Goal: Information Seeking & Learning: Check status

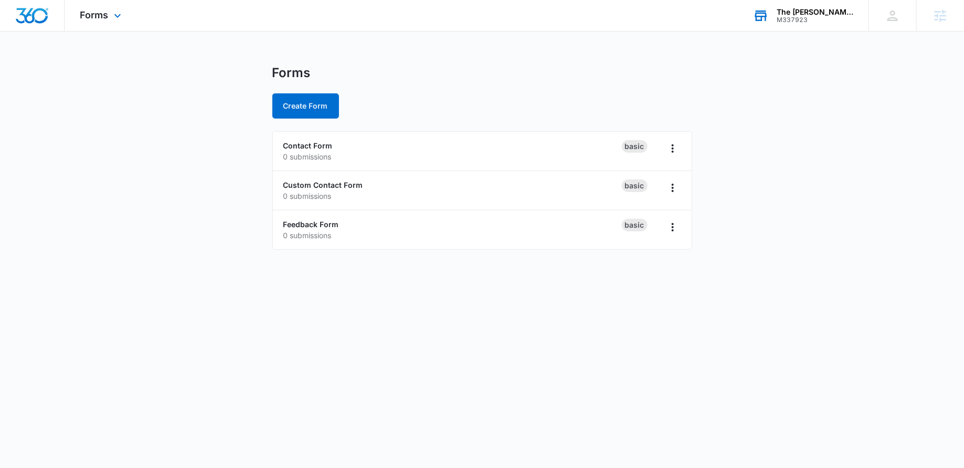
click at [837, 9] on div "The Moss Shop" at bounding box center [814, 12] width 77 height 8
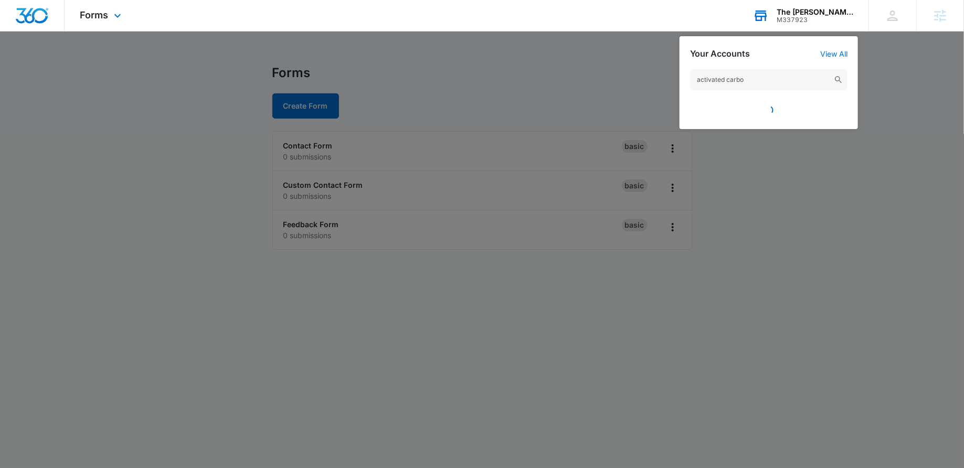
type input "activated carbon"
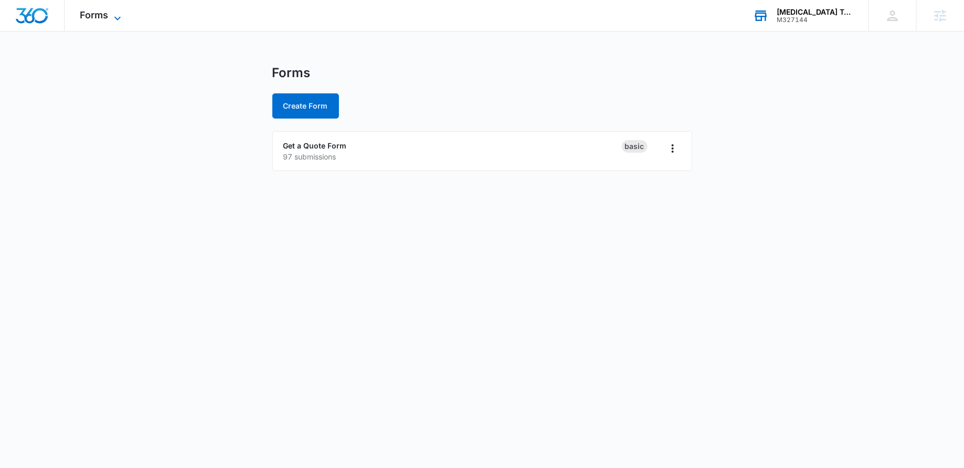
click at [97, 17] on span "Forms" at bounding box center [94, 14] width 28 height 11
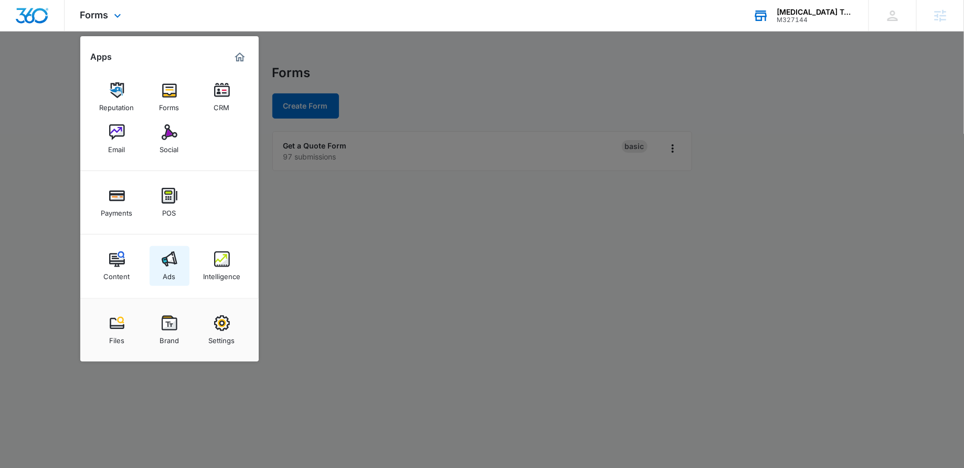
click at [168, 258] on img at bounding box center [170, 259] width 16 height 16
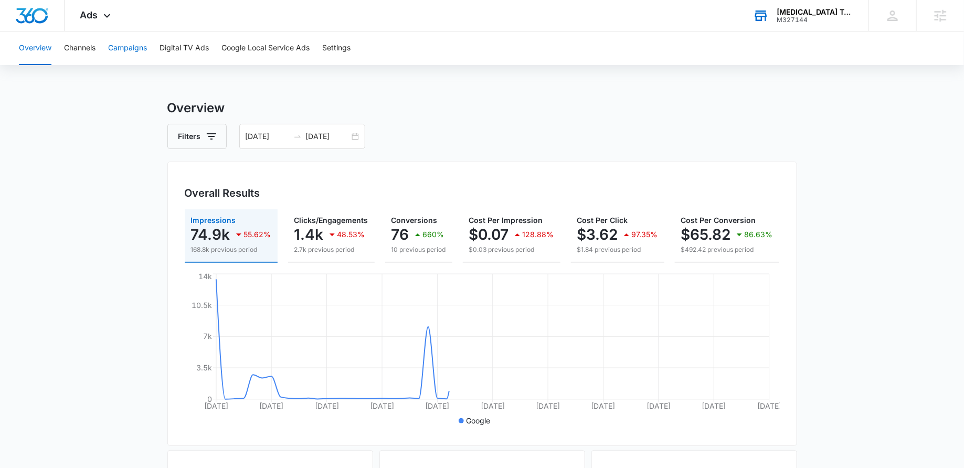
click at [142, 50] on button "Campaigns" at bounding box center [127, 48] width 39 height 34
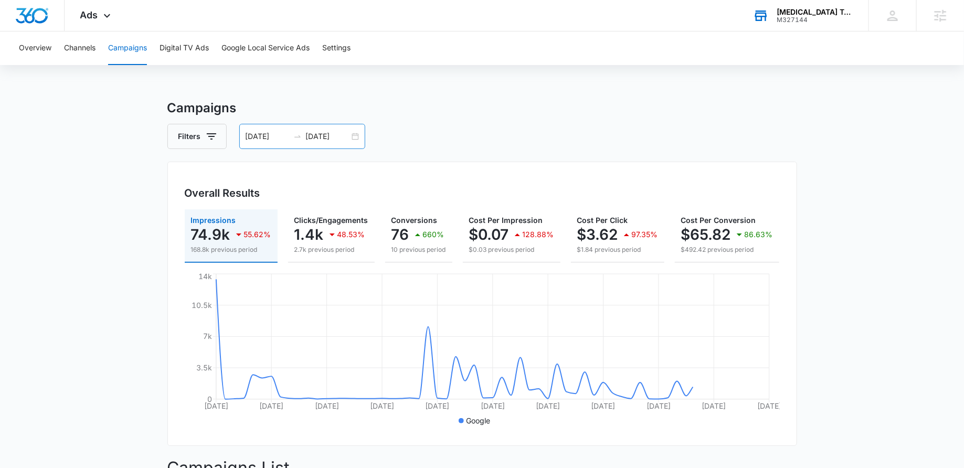
click at [349, 137] on div "08/03/2025 10/02/2025" at bounding box center [302, 136] width 126 height 25
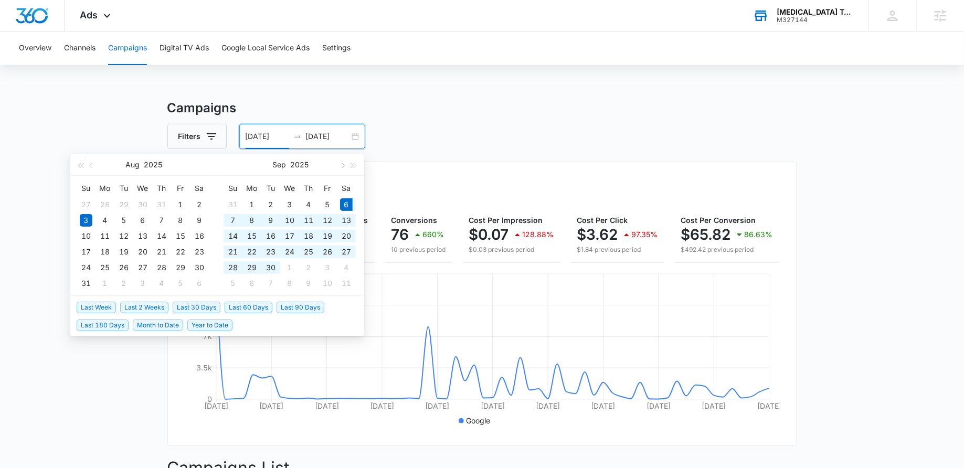
click at [209, 305] on span "Last 30 Days" at bounding box center [197, 308] width 48 height 12
type input "[DATE]"
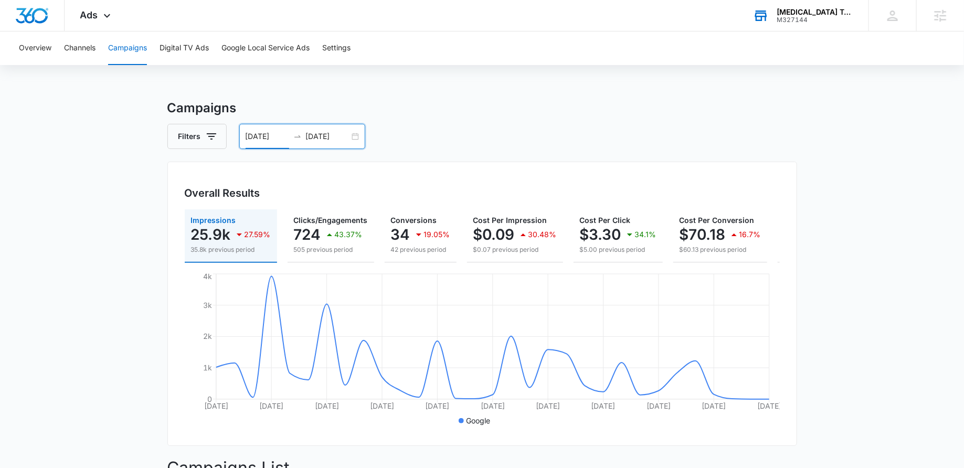
click at [356, 134] on div "09/06/2025 10/06/2025" at bounding box center [302, 136] width 126 height 25
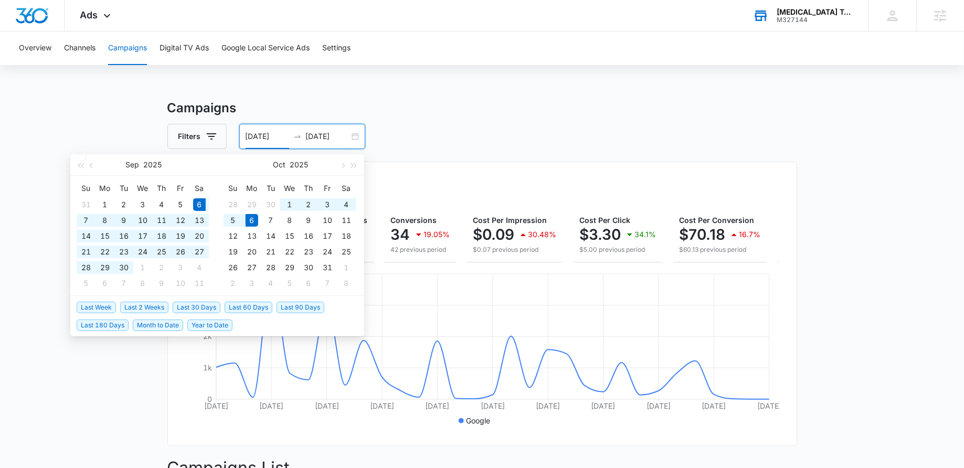
click at [298, 302] on span "Last 90 Days" at bounding box center [300, 308] width 48 height 12
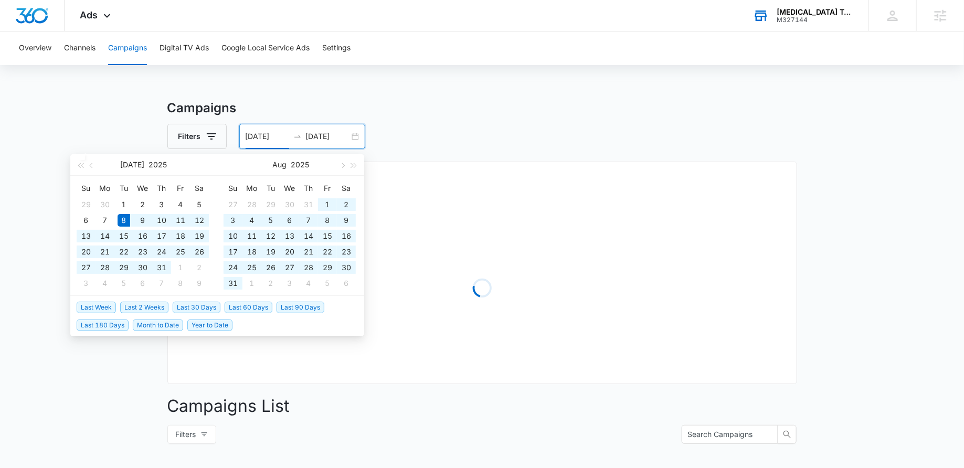
type input "07/08/2025"
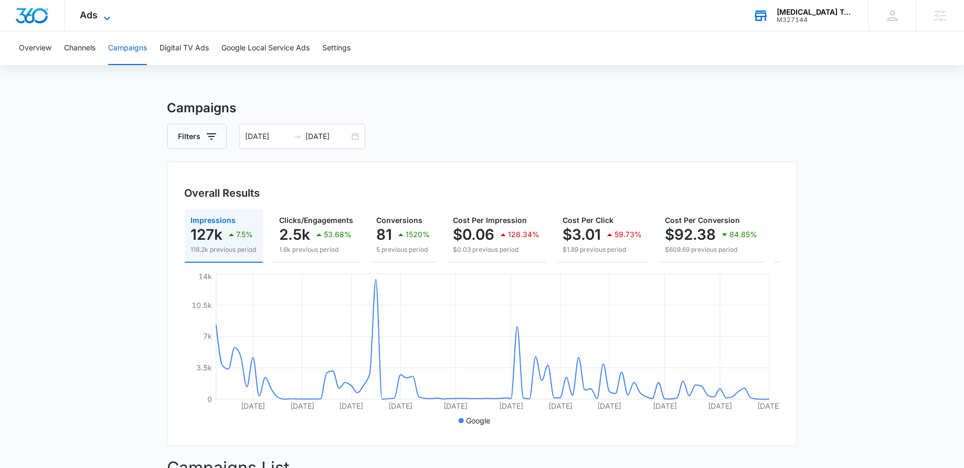
click at [108, 21] on icon at bounding box center [107, 18] width 13 height 13
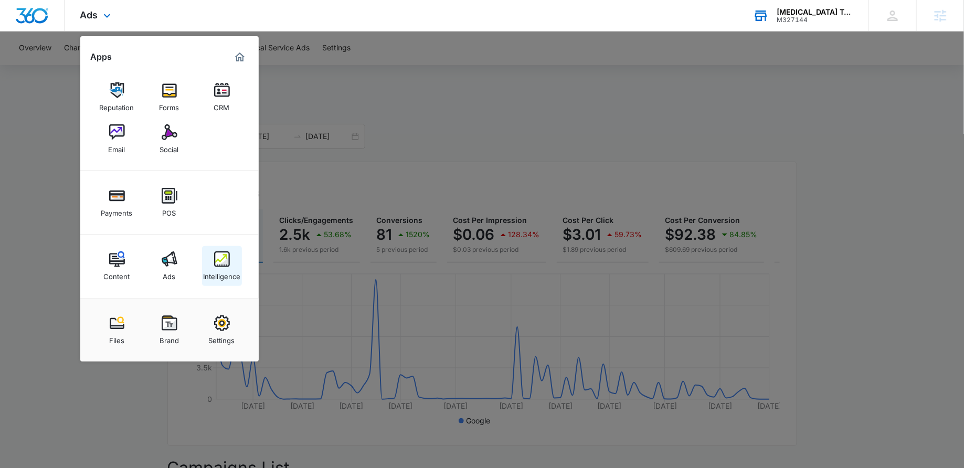
click at [223, 255] on img at bounding box center [222, 259] width 16 height 16
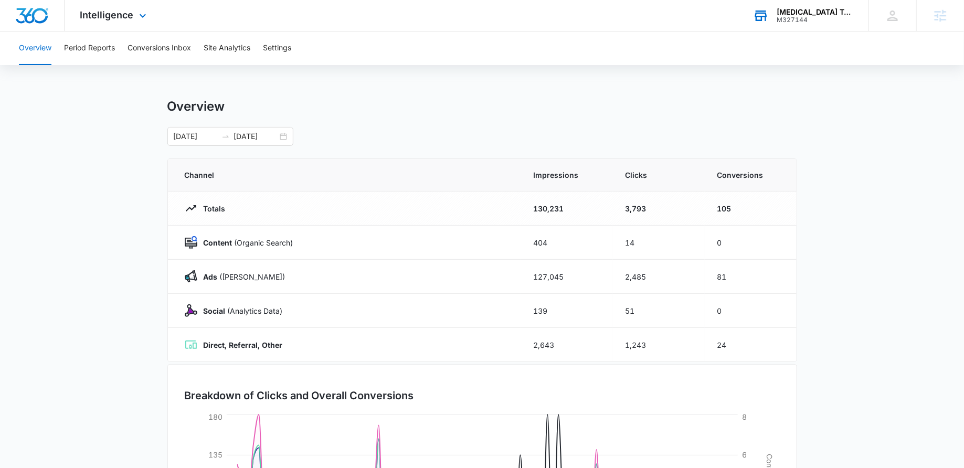
click at [145, 23] on div "Intelligence Apps Reputation Forms CRM Email Social Payments POS Content Ads In…" at bounding box center [115, 15] width 100 height 31
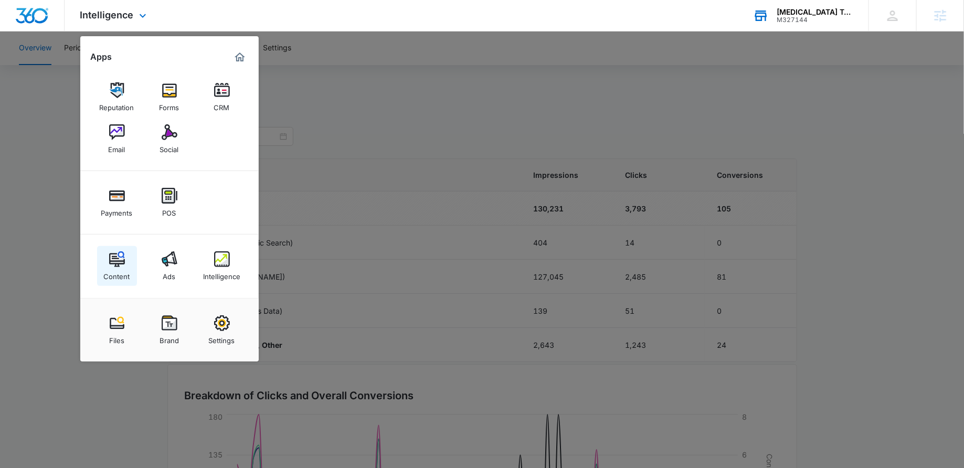
click at [117, 257] on img at bounding box center [117, 259] width 16 height 16
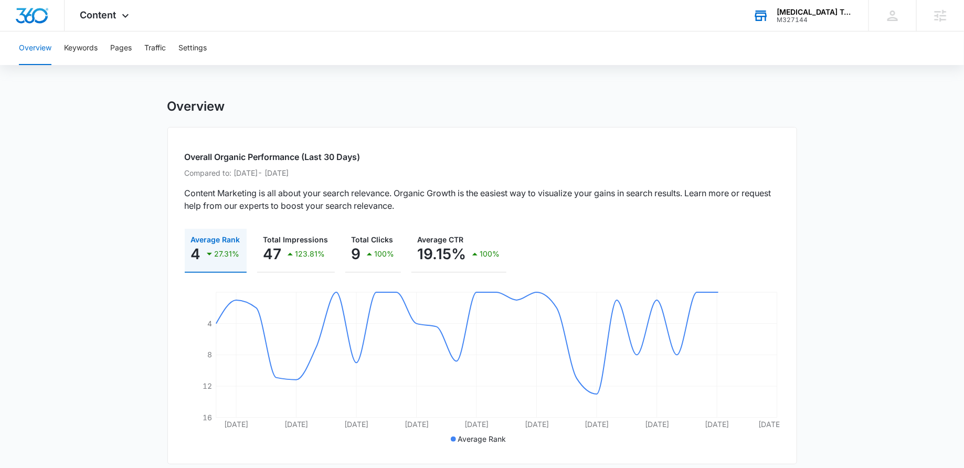
click at [102, 56] on div "Overview Keywords Pages Traffic Settings" at bounding box center [482, 48] width 938 height 34
click at [92, 52] on button "Keywords" at bounding box center [81, 48] width 34 height 34
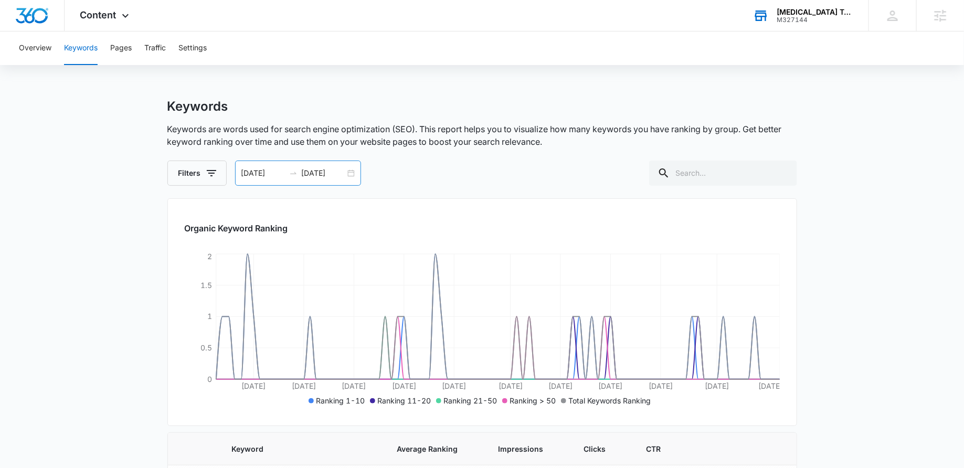
click at [358, 174] on div "07/08/2025 10/06/2025" at bounding box center [298, 173] width 126 height 25
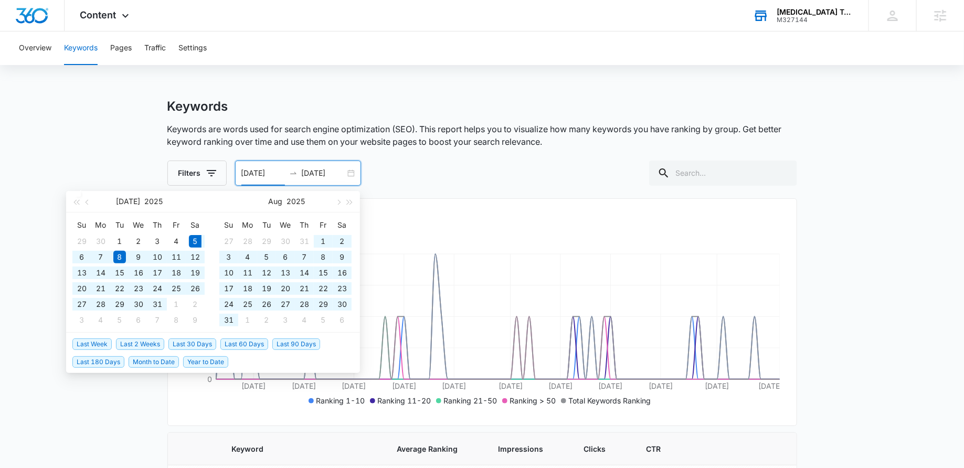
click at [287, 340] on span "Last 90 Days" at bounding box center [296, 344] width 48 height 12
type input "[DATE]"
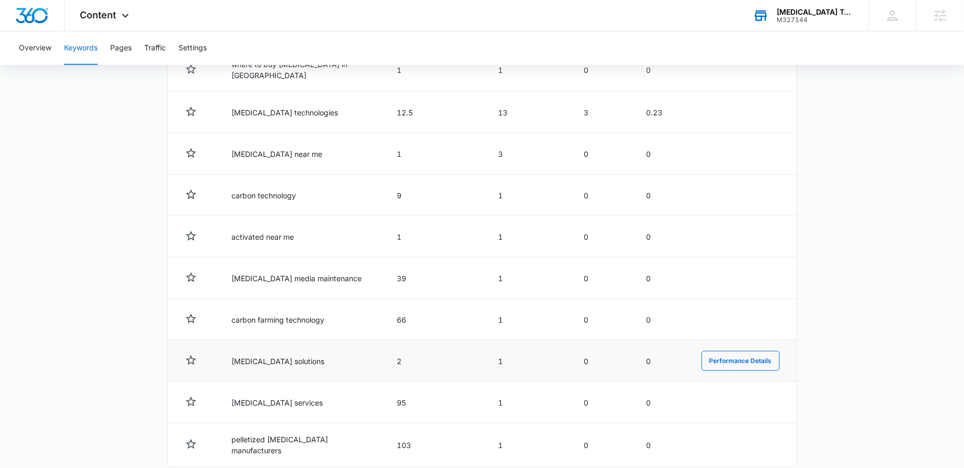
scroll to position [501, 0]
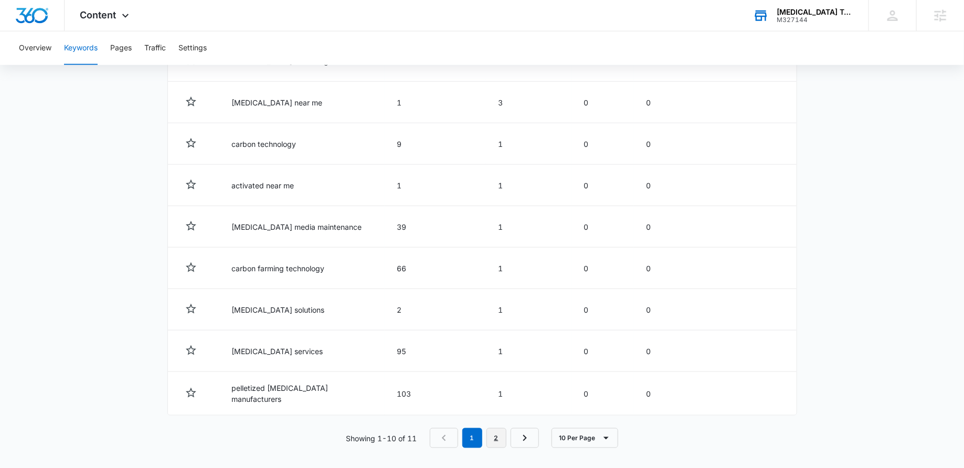
click at [499, 438] on link "2" at bounding box center [496, 438] width 20 height 20
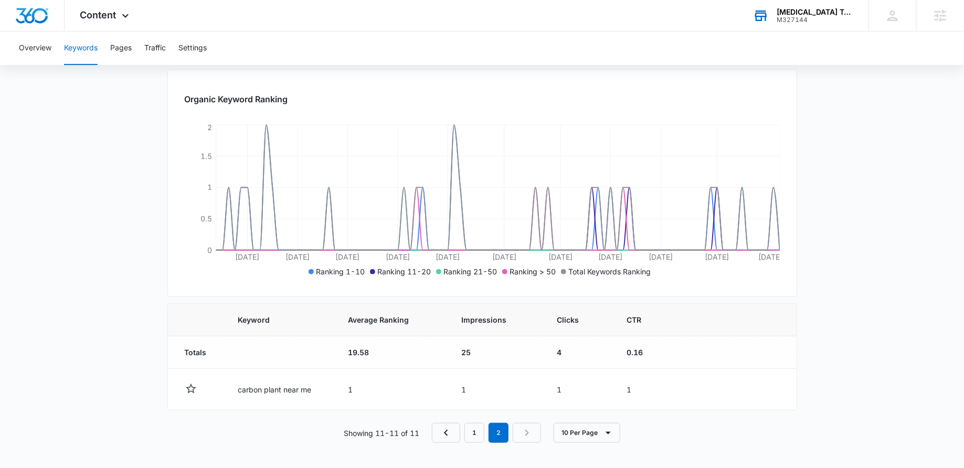
scroll to position [127, 0]
click at [481, 425] on link "1" at bounding box center [474, 434] width 20 height 20
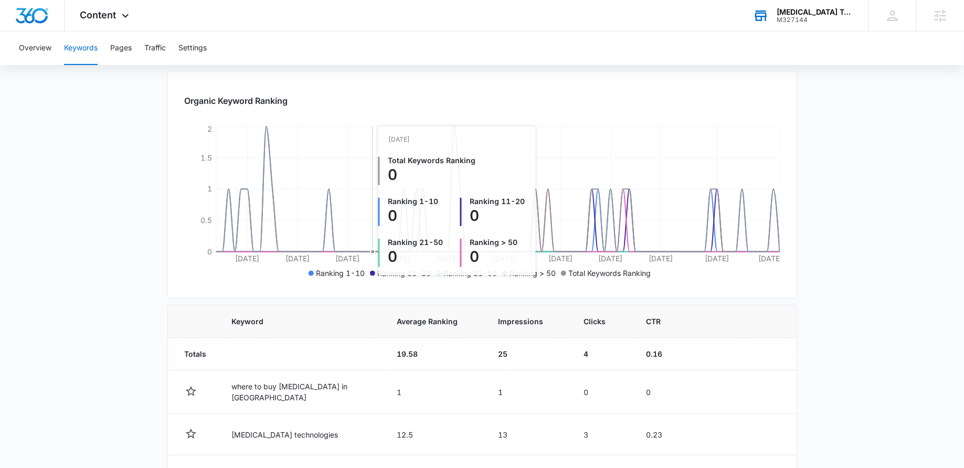
scroll to position [0, 0]
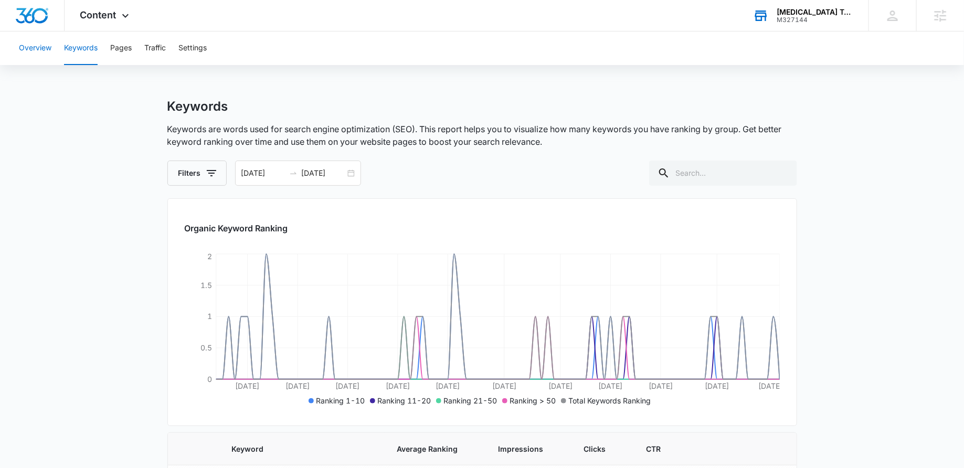
click at [45, 42] on button "Overview" at bounding box center [35, 48] width 33 height 34
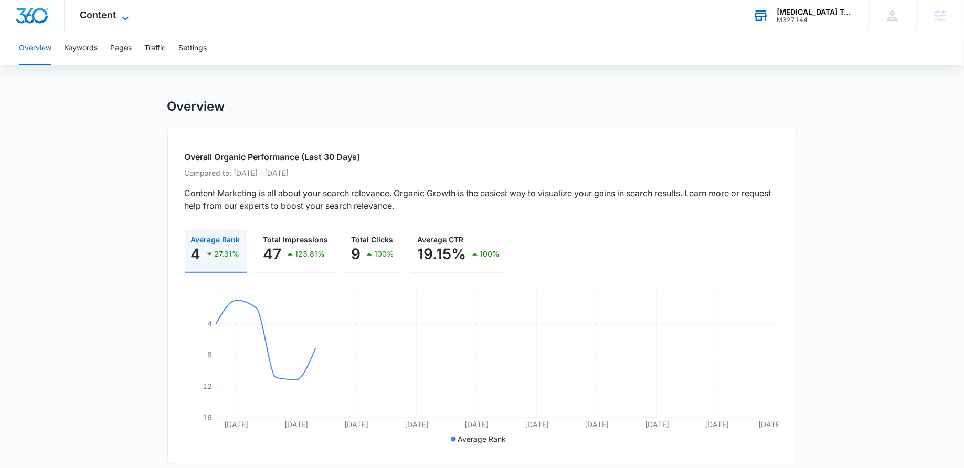
click at [121, 22] on icon at bounding box center [125, 18] width 13 height 13
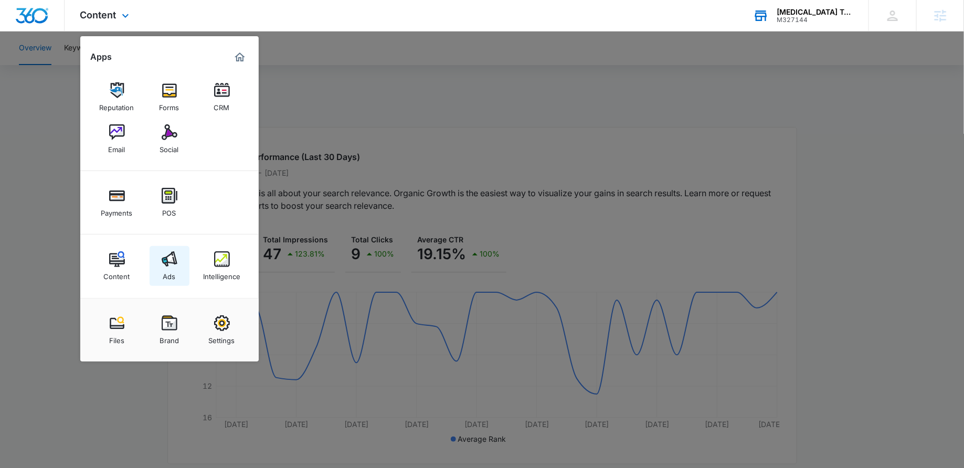
click at [161, 271] on link "Ads" at bounding box center [169, 266] width 40 height 40
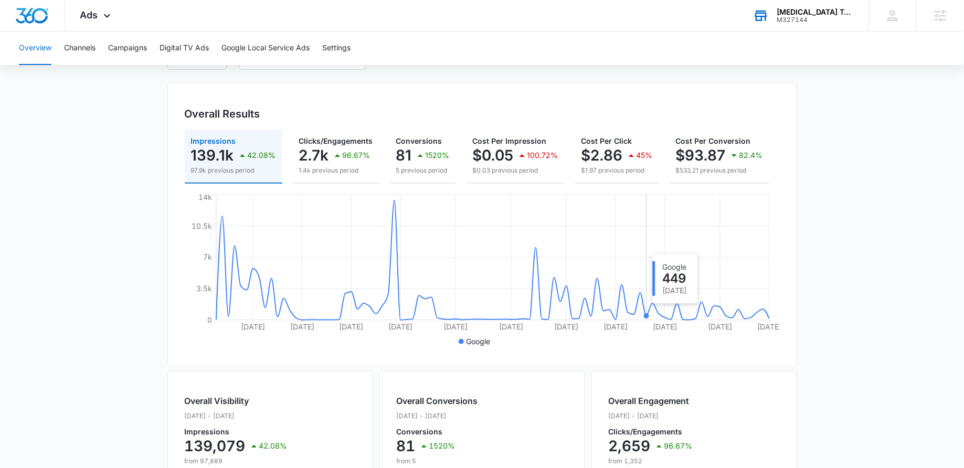
scroll to position [63, 0]
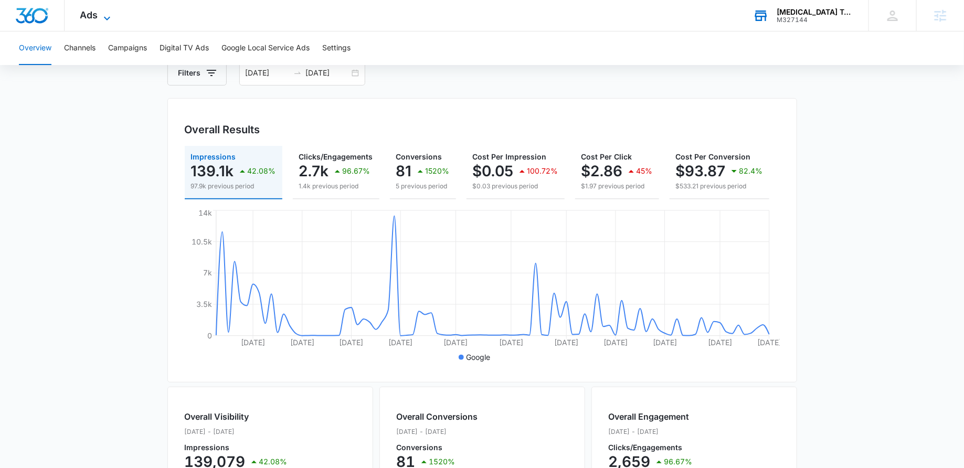
click at [93, 10] on span "Ads" at bounding box center [89, 14] width 18 height 11
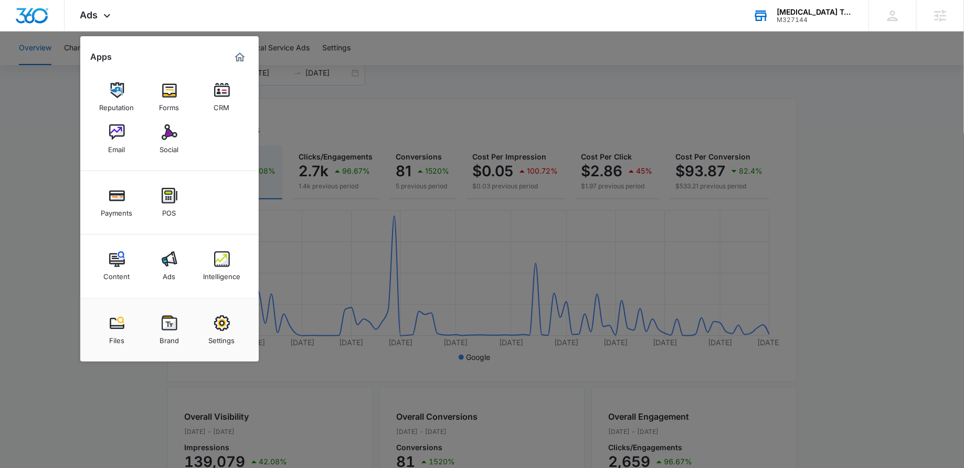
click at [344, 86] on div at bounding box center [482, 234] width 964 height 468
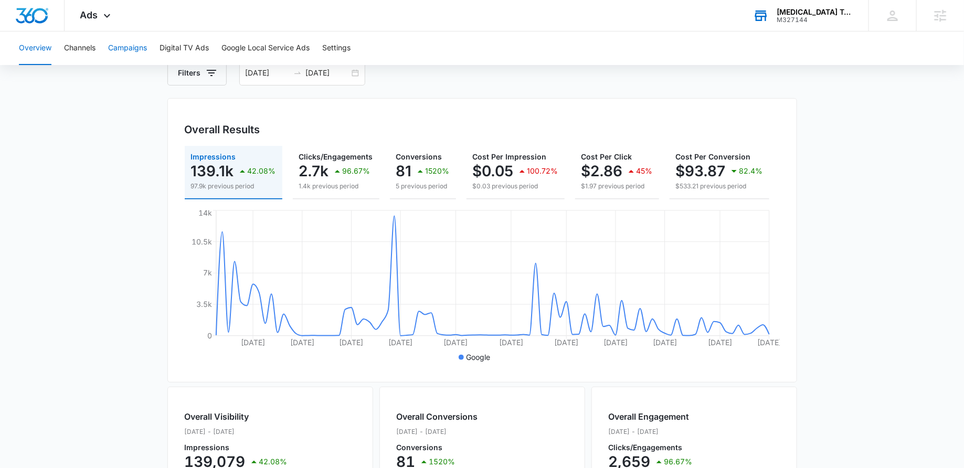
click at [119, 46] on button "Campaigns" at bounding box center [127, 48] width 39 height 34
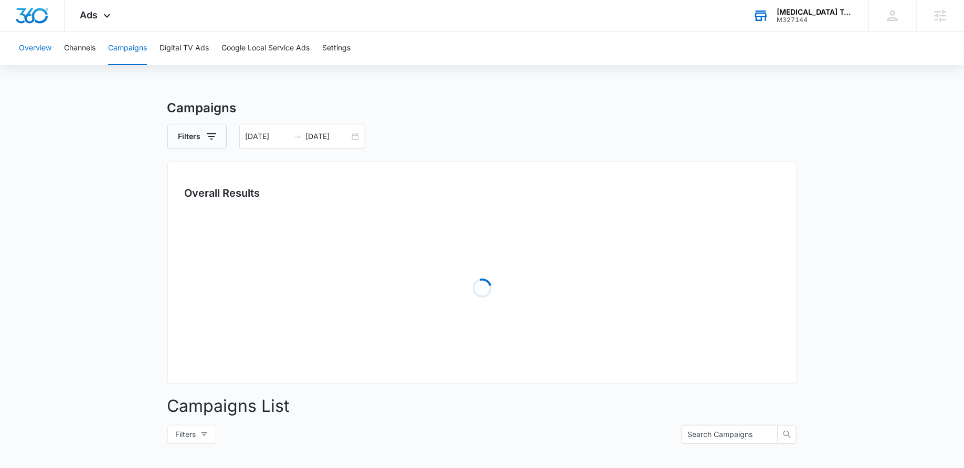
click at [47, 46] on button "Overview" at bounding box center [35, 48] width 33 height 34
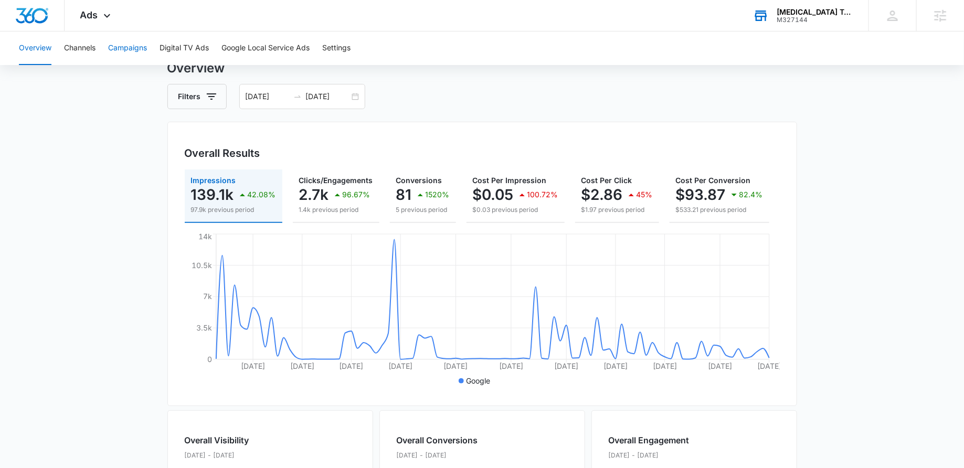
click at [124, 40] on button "Campaigns" at bounding box center [127, 48] width 39 height 34
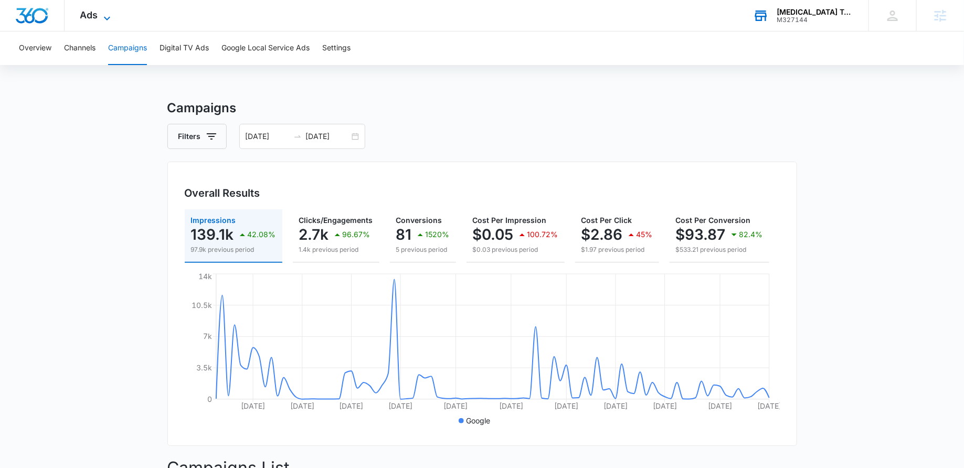
click at [95, 19] on span "Ads" at bounding box center [89, 14] width 18 height 11
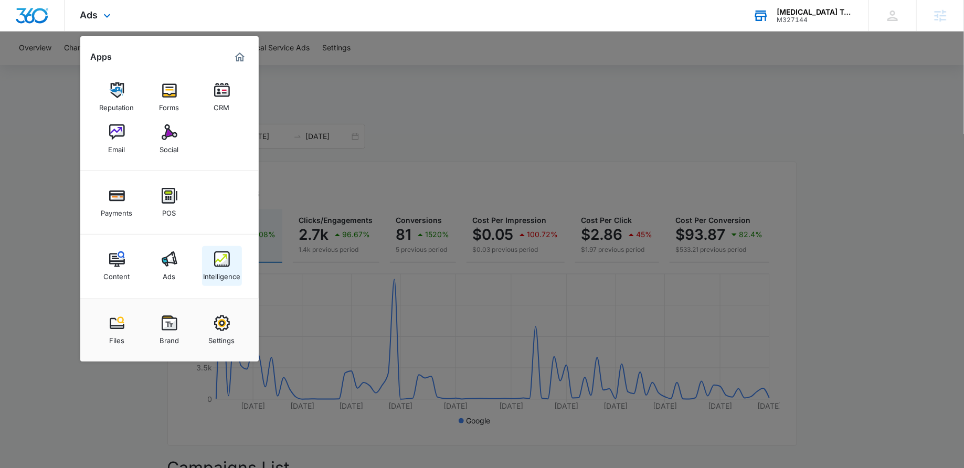
click at [223, 279] on div "Intelligence" at bounding box center [221, 274] width 37 height 14
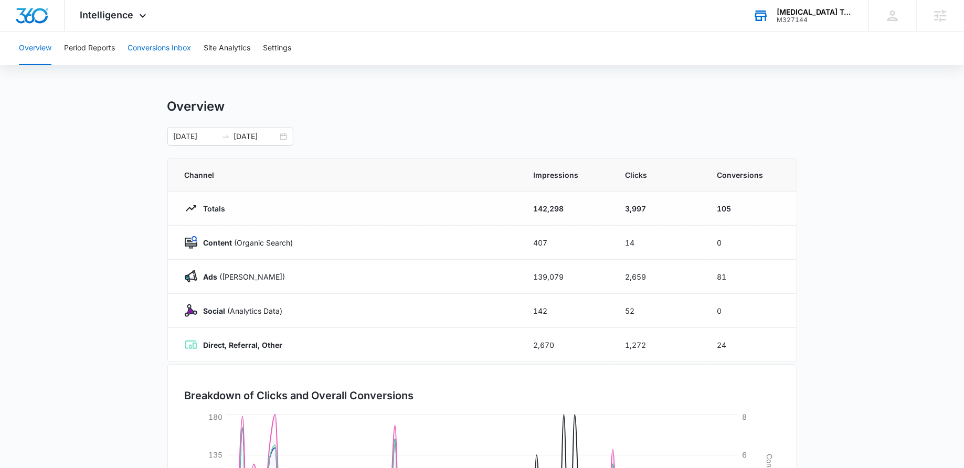
click at [179, 54] on button "Conversions Inbox" at bounding box center [158, 48] width 63 height 34
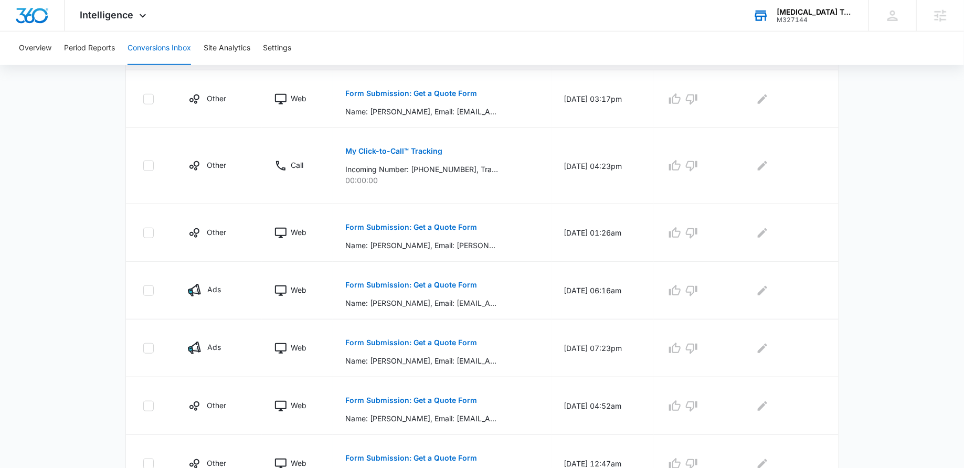
scroll to position [487, 0]
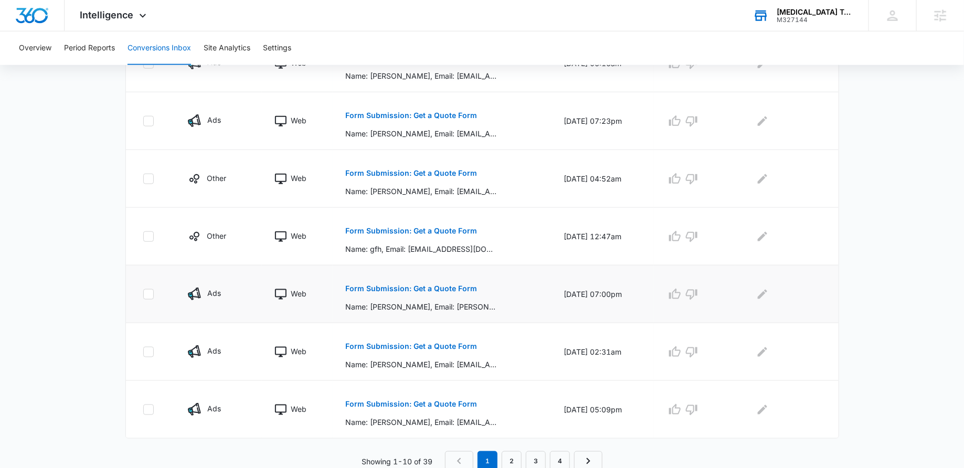
click at [420, 285] on p "Form Submission: Get a Quote Form" at bounding box center [411, 288] width 132 height 7
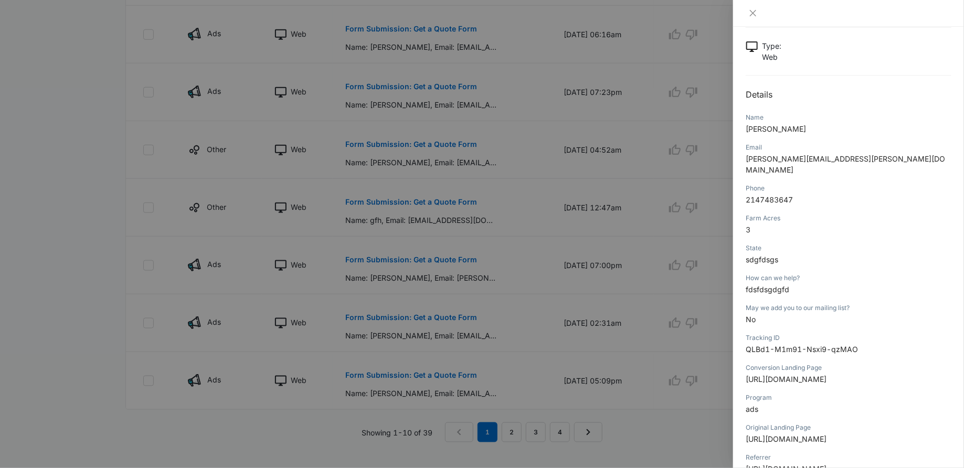
scroll to position [60, 0]
click at [630, 271] on div at bounding box center [482, 234] width 964 height 468
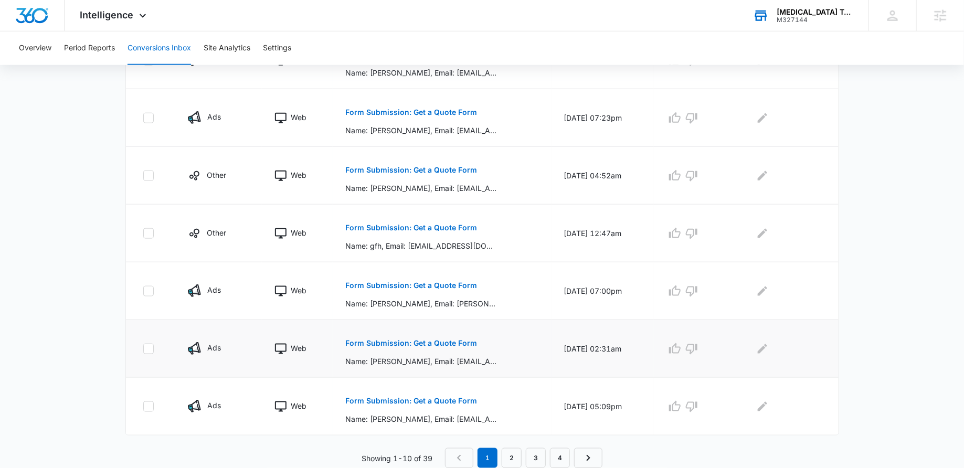
scroll to position [487, 0]
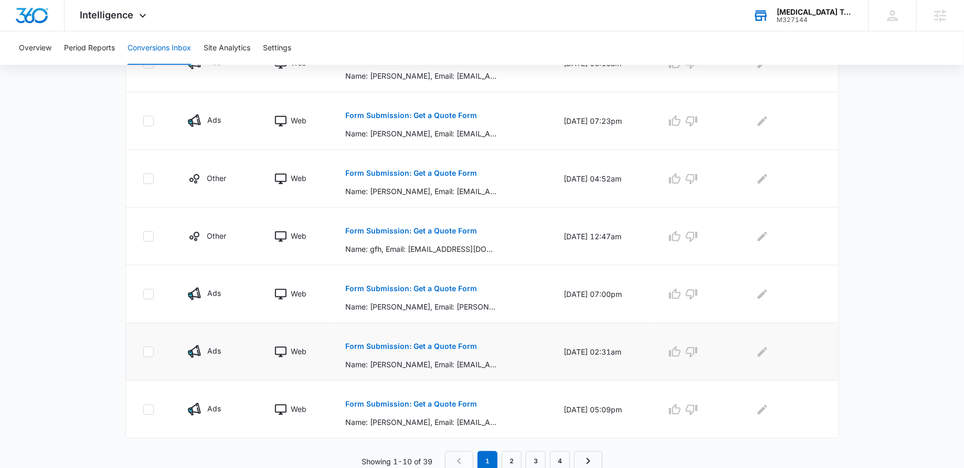
click at [421, 345] on p "Form Submission: Get a Quote Form" at bounding box center [411, 346] width 132 height 7
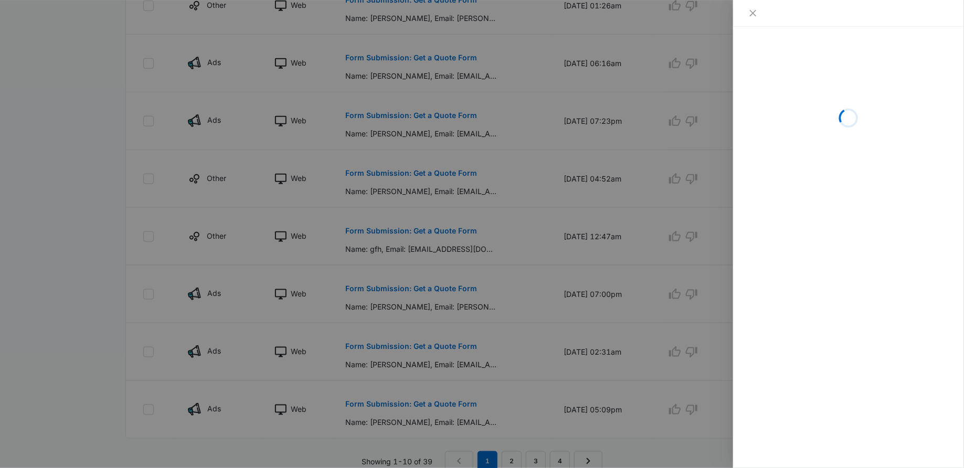
scroll to position [519, 0]
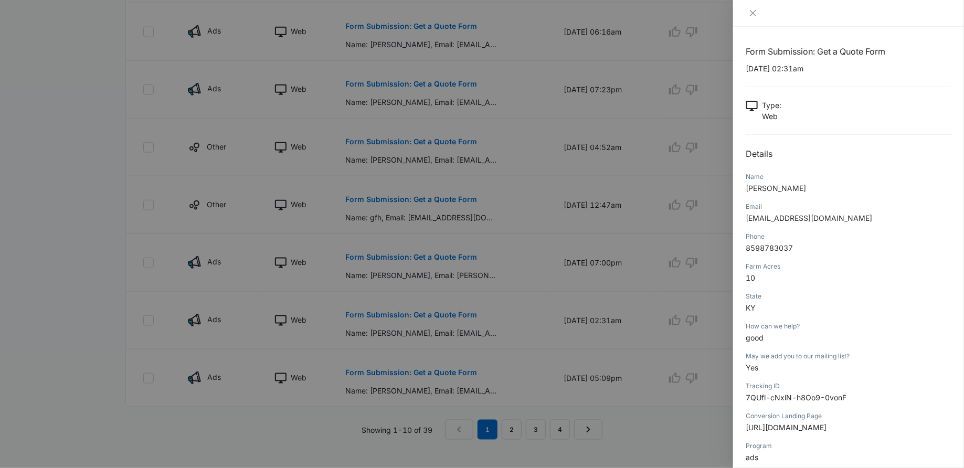
click at [563, 284] on div at bounding box center [482, 234] width 964 height 468
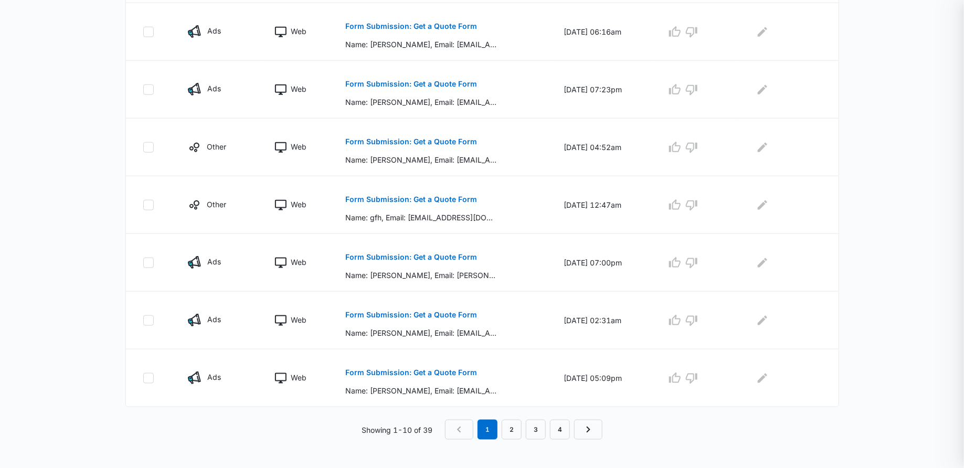
scroll to position [487, 0]
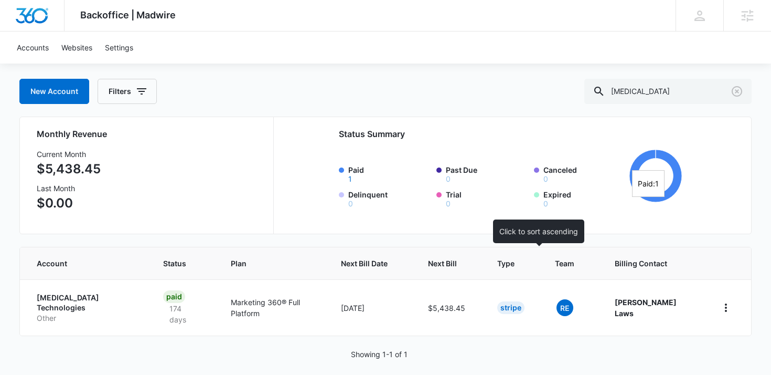
scroll to position [58, 0]
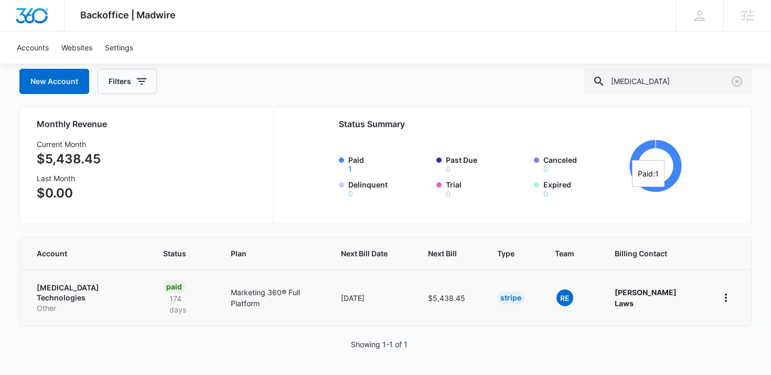
click at [56, 300] on p "Activated Carbon Technologies" at bounding box center [87, 292] width 101 height 20
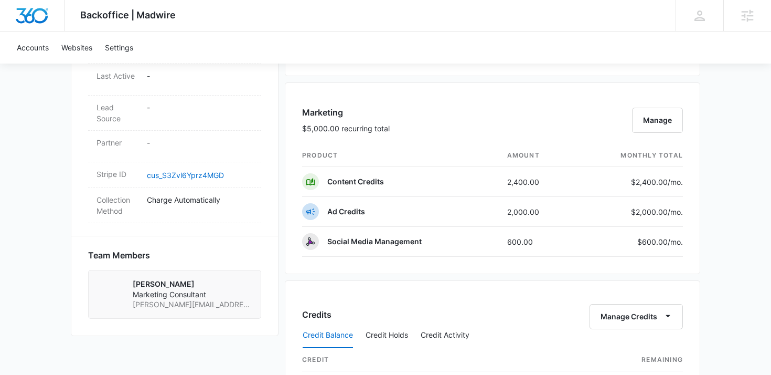
scroll to position [595, 0]
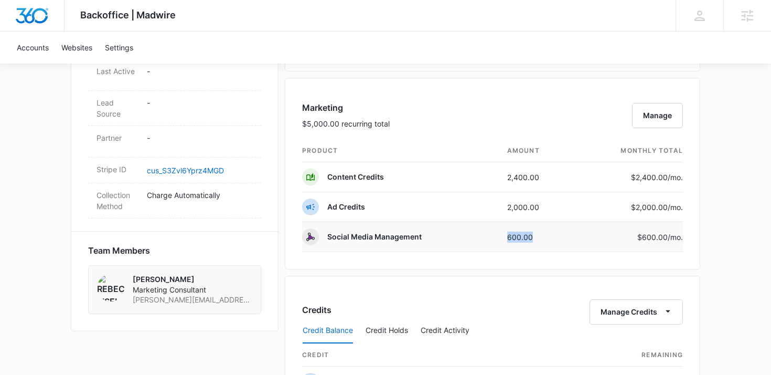
drag, startPoint x: 543, startPoint y: 236, endPoint x: 499, endPoint y: 236, distance: 44.1
click at [499, 236] on td "600.00" at bounding box center [537, 237] width 76 height 30
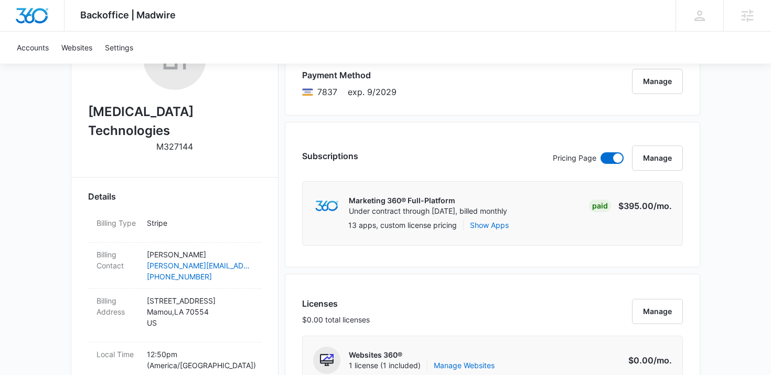
scroll to position [0, 0]
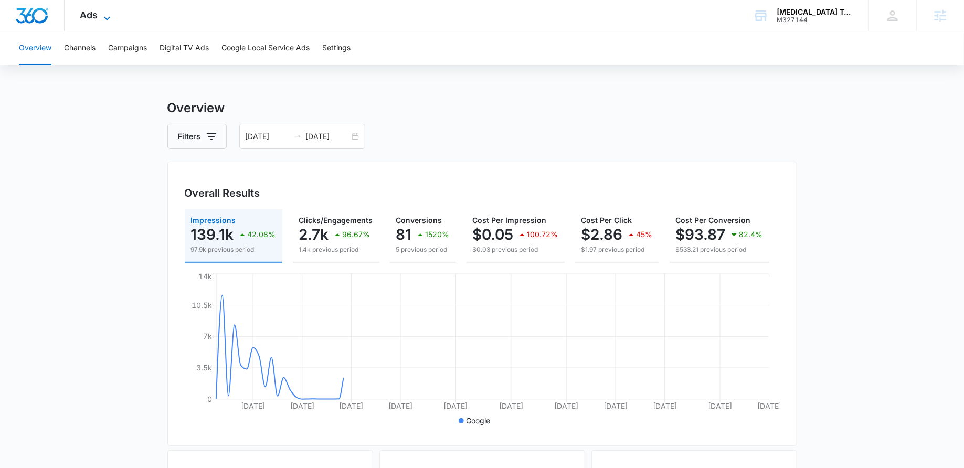
click at [102, 16] on icon at bounding box center [107, 18] width 13 height 13
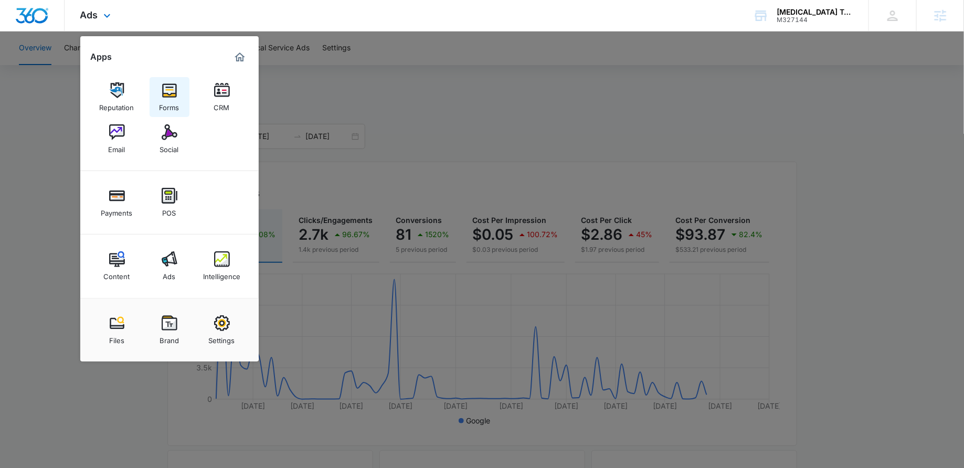
click at [159, 88] on link "Forms" at bounding box center [169, 97] width 40 height 40
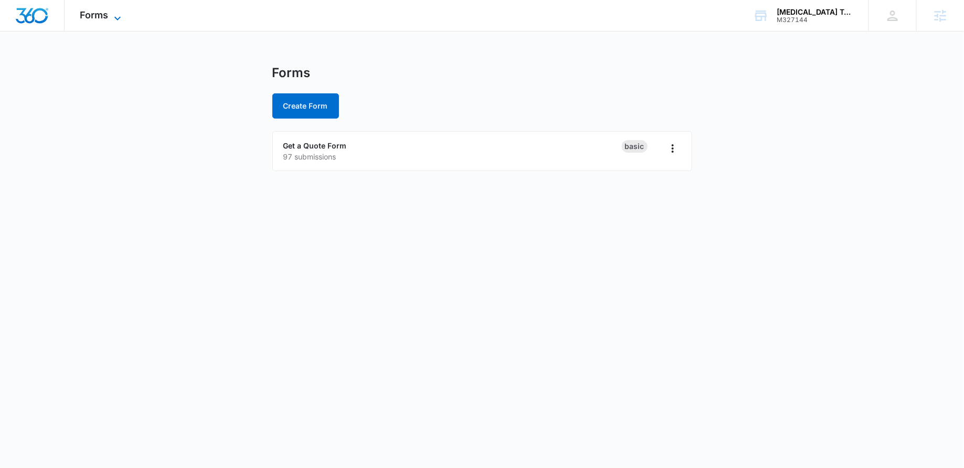
click at [108, 17] on span "Forms" at bounding box center [94, 14] width 28 height 11
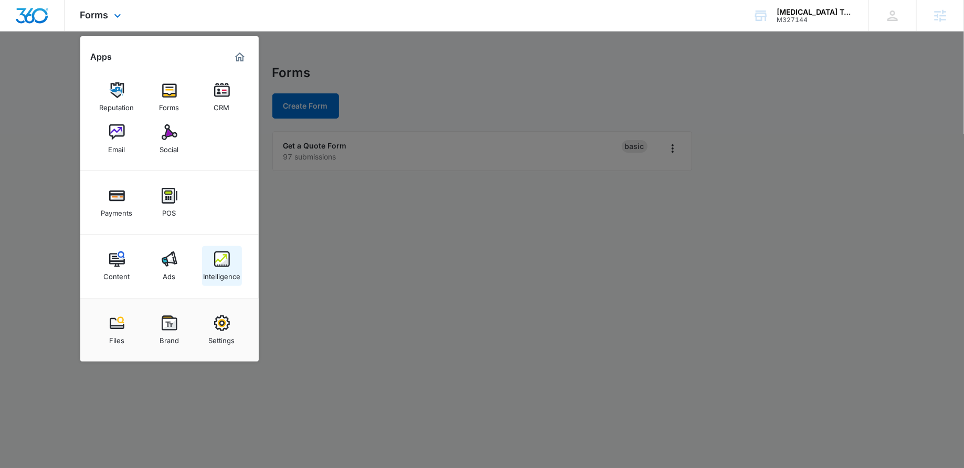
click at [221, 256] on img at bounding box center [222, 259] width 16 height 16
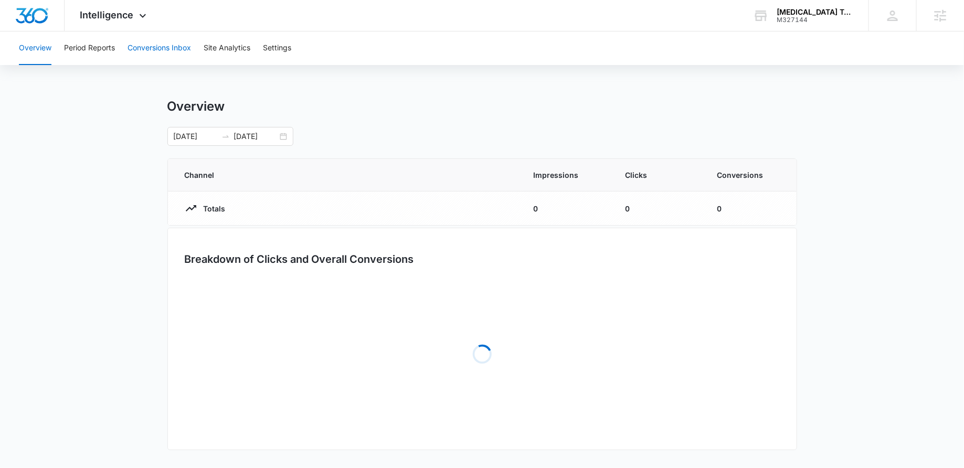
click at [166, 54] on button "Conversions Inbox" at bounding box center [158, 48] width 63 height 34
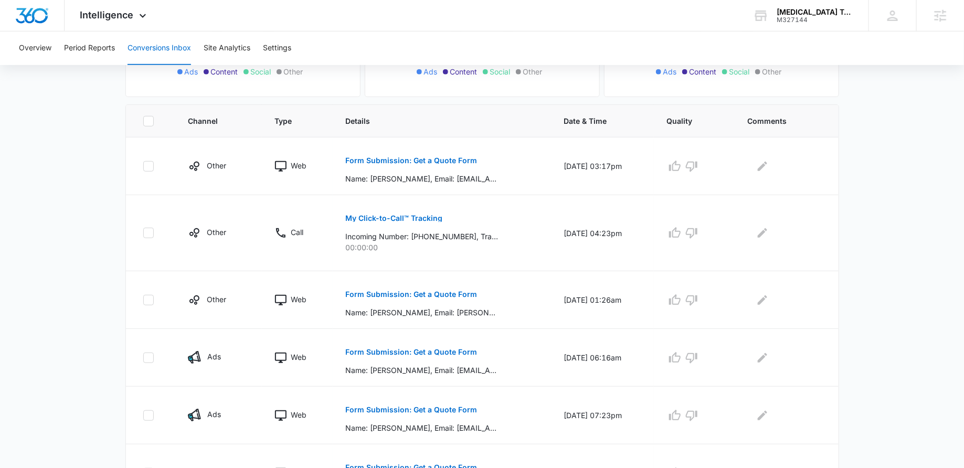
scroll to position [198, 0]
